Goal: Check status: Check status

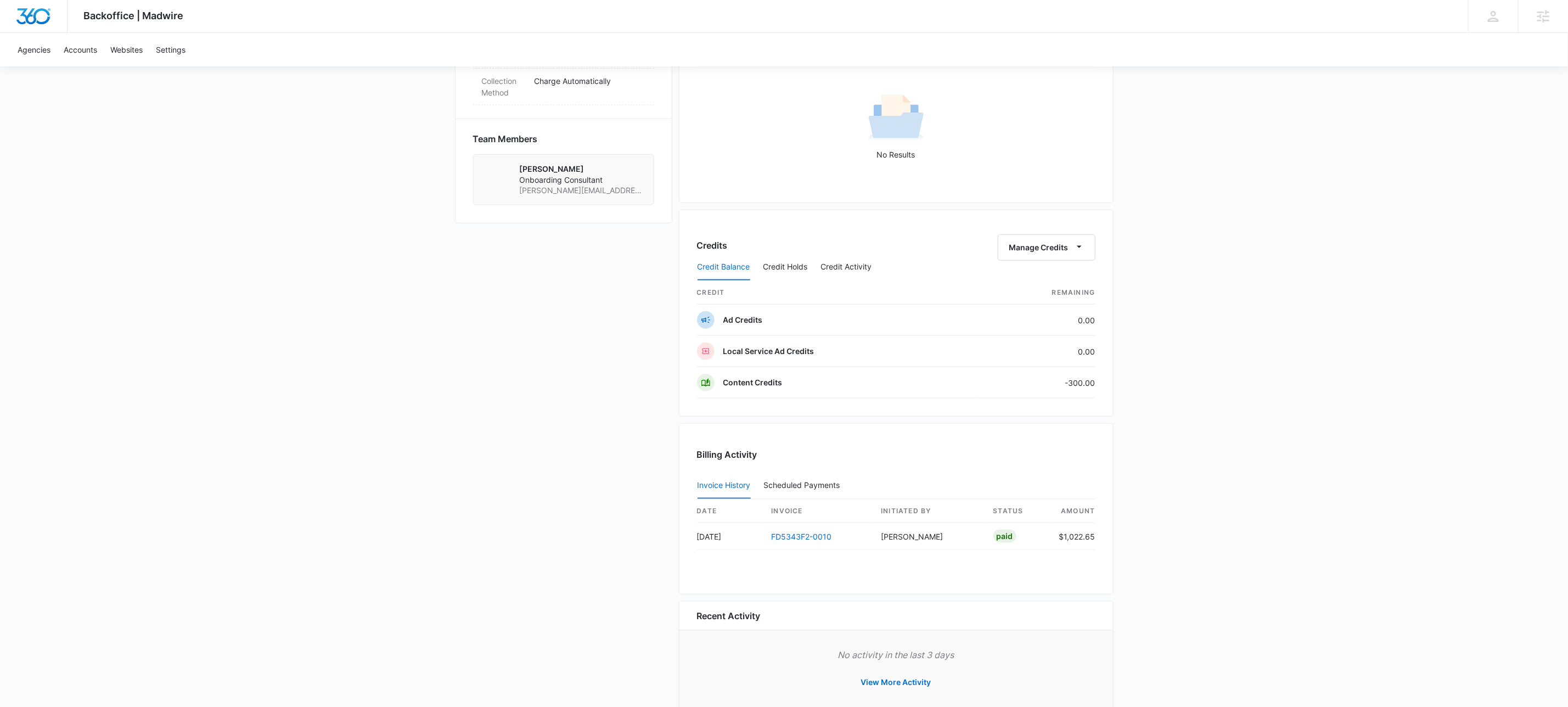
scroll to position [139, 0]
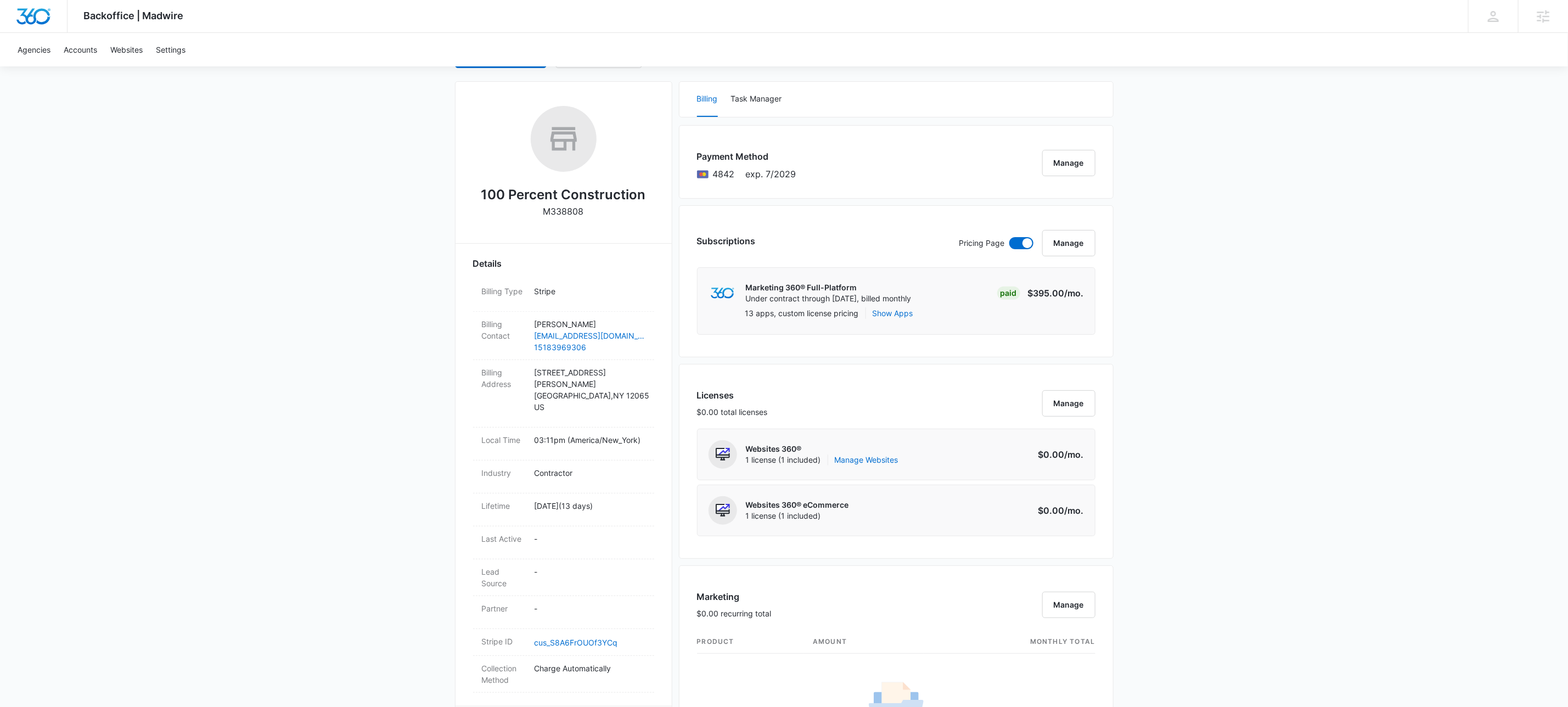
click at [576, 209] on p "M338808" at bounding box center [563, 211] width 41 height 13
copy p "M338808"
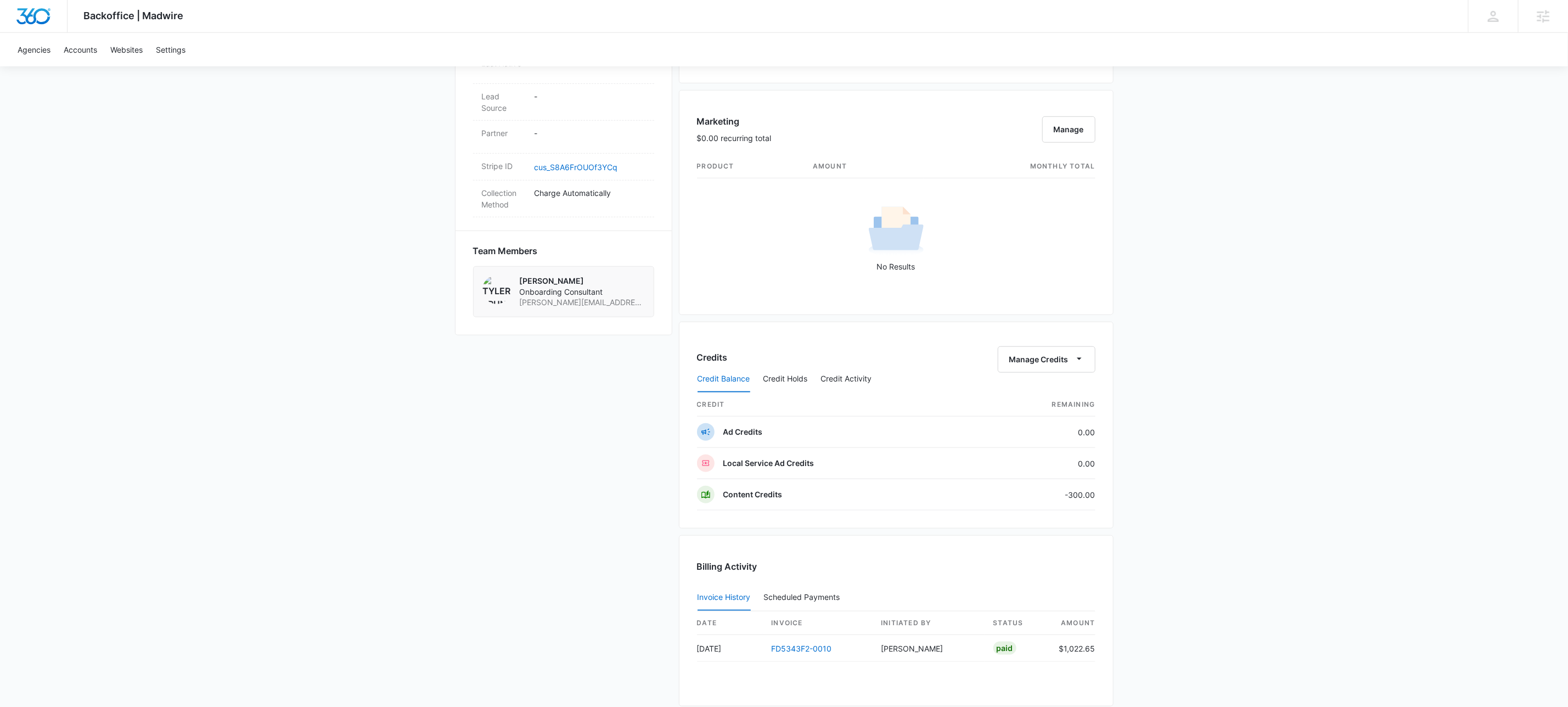
scroll to position [761, 0]
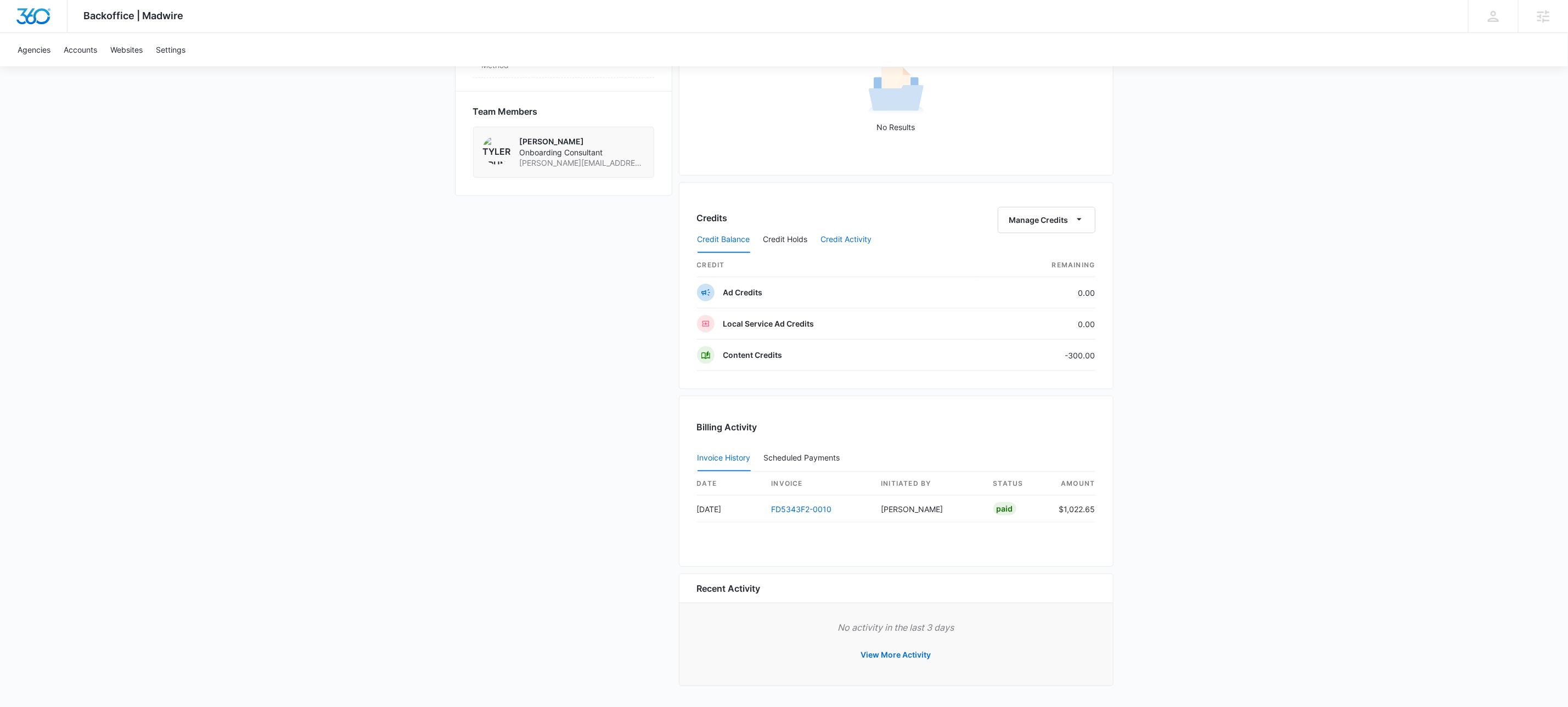
click at [857, 241] on button "Credit Activity" at bounding box center [846, 240] width 51 height 27
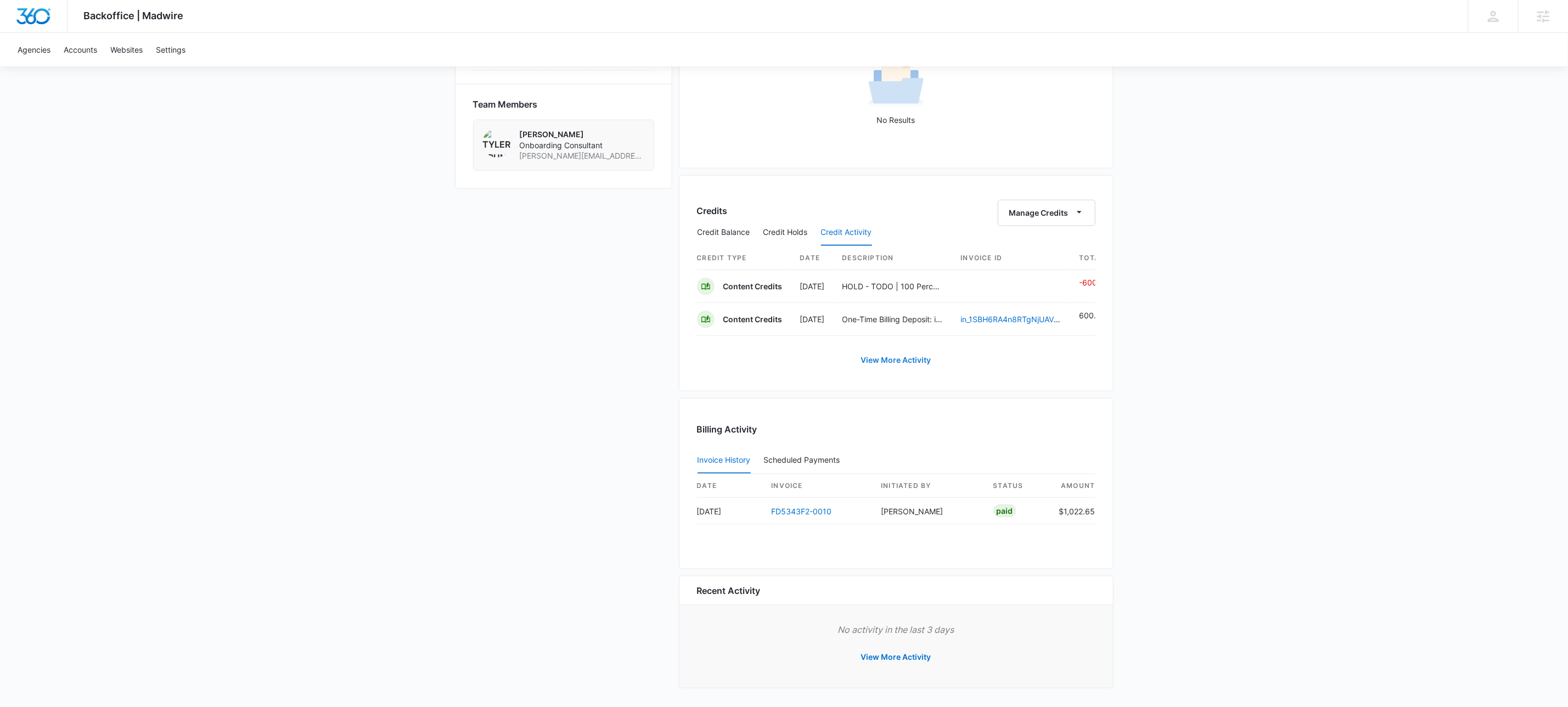
click at [906, 373] on link "View More Activity" at bounding box center [896, 360] width 92 height 27
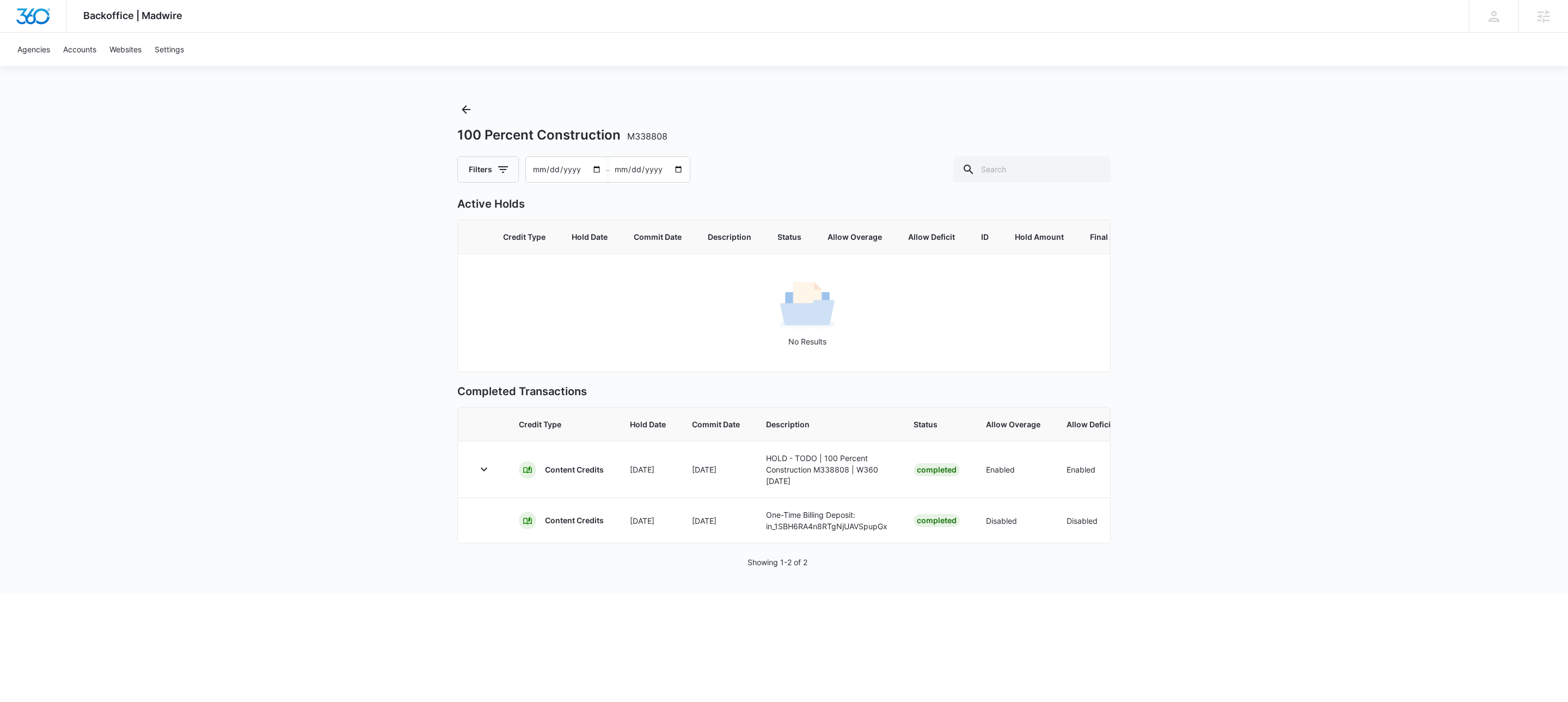
scroll to position [0, 355]
